Goal: Task Accomplishment & Management: Manage account settings

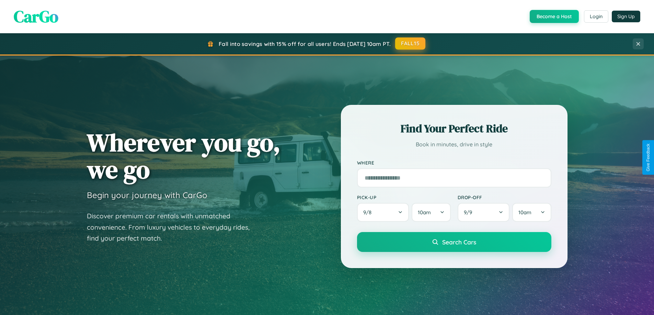
click at [411, 44] on button "FALL15" at bounding box center [410, 43] width 30 height 12
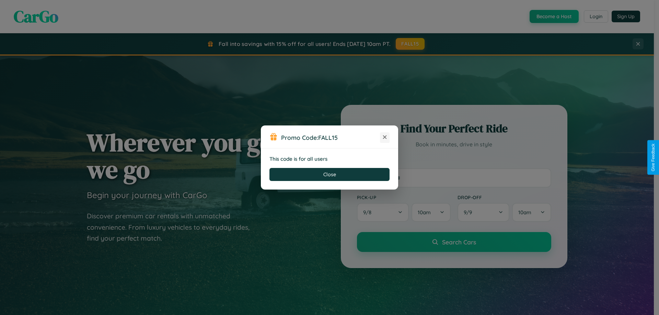
click at [385, 138] on icon at bounding box center [384, 137] width 7 height 7
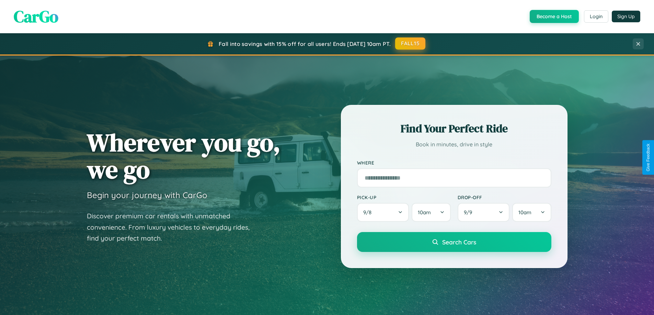
click at [411, 44] on button "FALL15" at bounding box center [410, 43] width 30 height 12
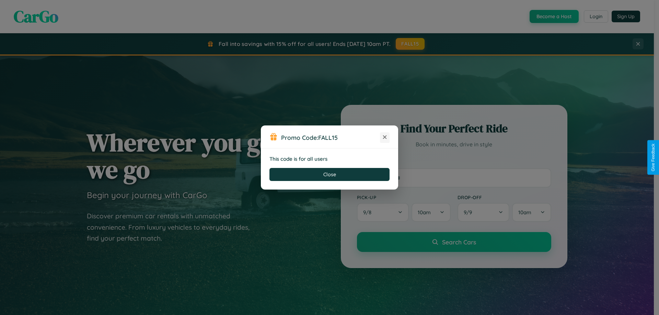
click at [385, 138] on icon at bounding box center [384, 137] width 7 height 7
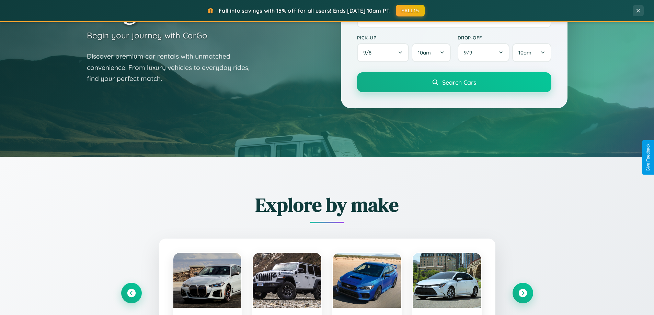
scroll to position [472, 0]
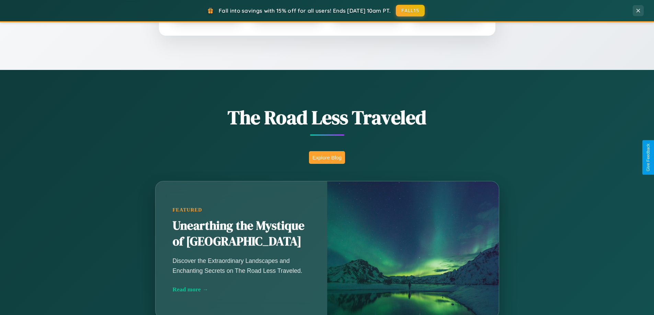
click at [327, 158] on button "Explore Blog" at bounding box center [327, 157] width 36 height 13
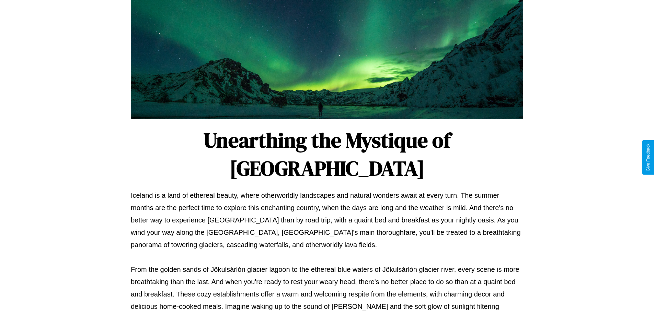
scroll to position [222, 0]
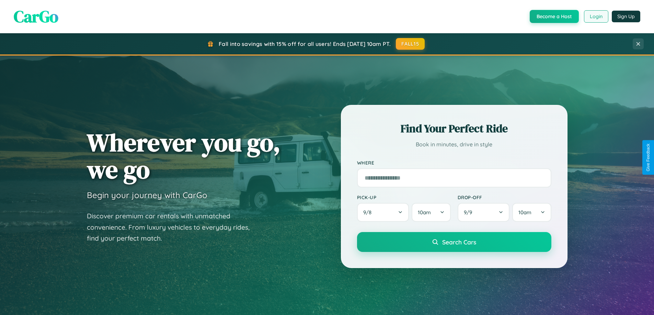
click at [596, 16] on button "Login" at bounding box center [596, 16] width 24 height 12
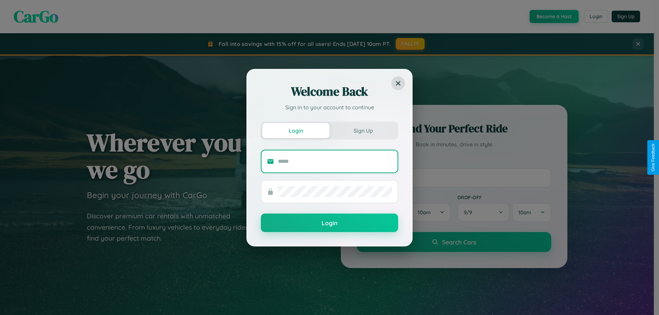
click at [335, 161] on input "text" at bounding box center [335, 161] width 114 height 11
type input "**********"
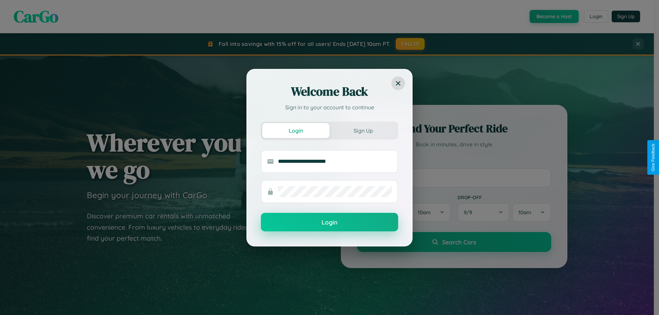
click at [330, 223] on button "Login" at bounding box center [329, 222] width 137 height 19
